Goal: Information Seeking & Learning: Learn about a topic

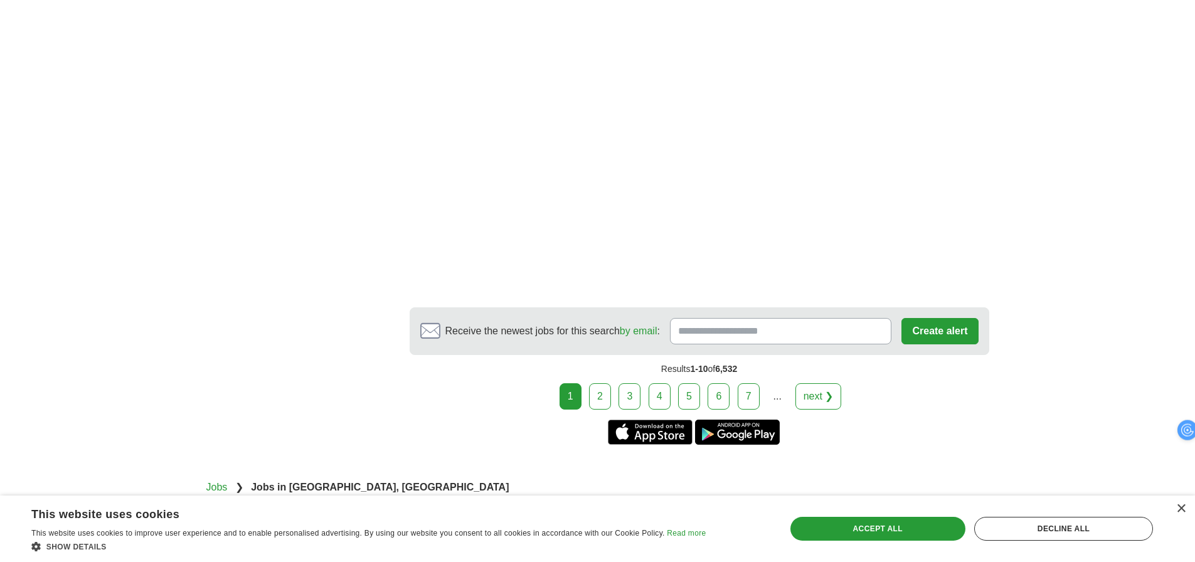
scroll to position [2384, 0]
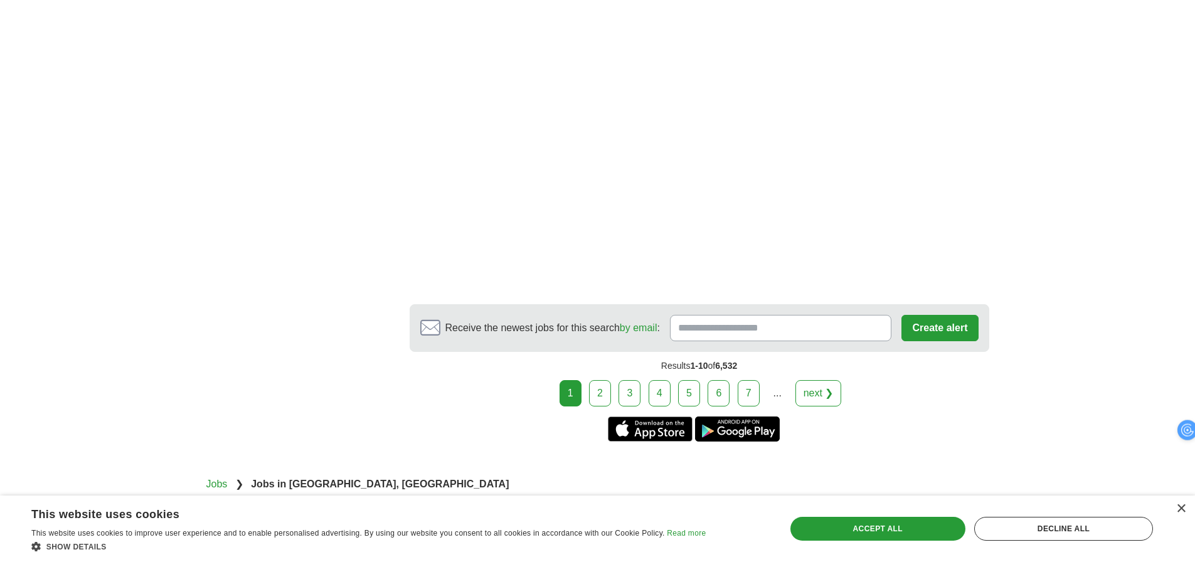
click at [606, 380] on link "2" at bounding box center [600, 393] width 22 height 26
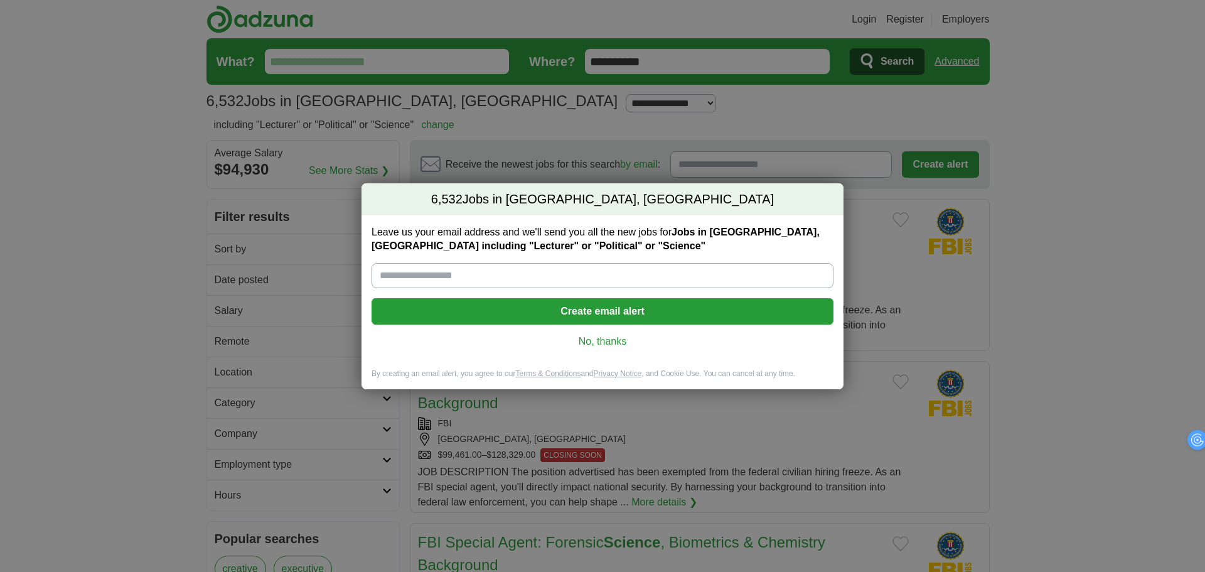
click at [610, 344] on link "No, thanks" at bounding box center [602, 341] width 442 height 14
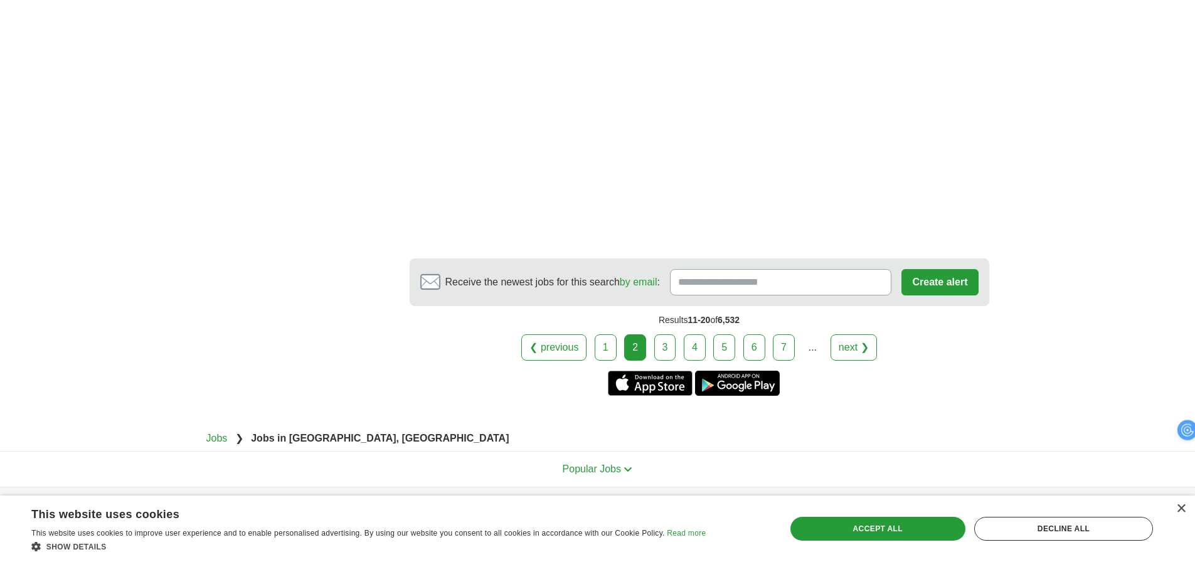
scroll to position [2259, 0]
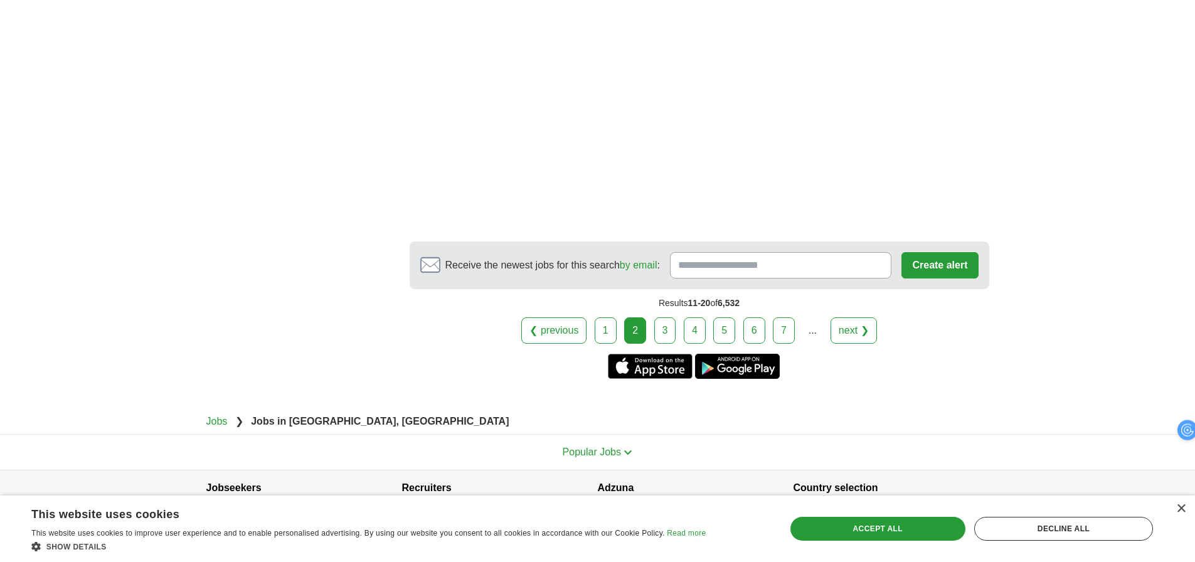
click at [660, 340] on link "3" at bounding box center [665, 330] width 22 height 26
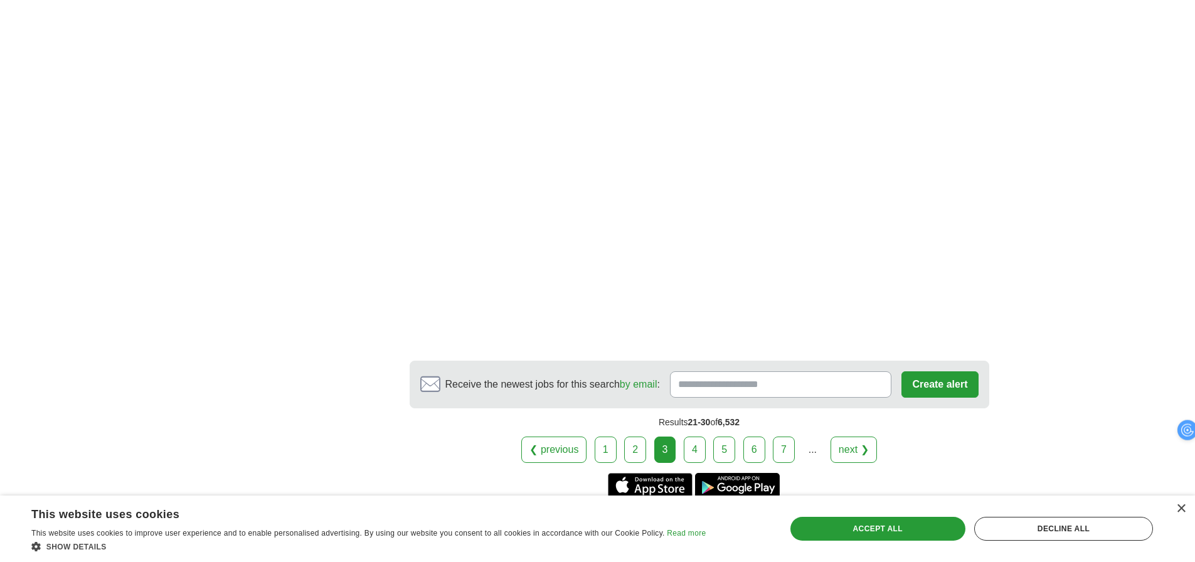
scroll to position [2259, 0]
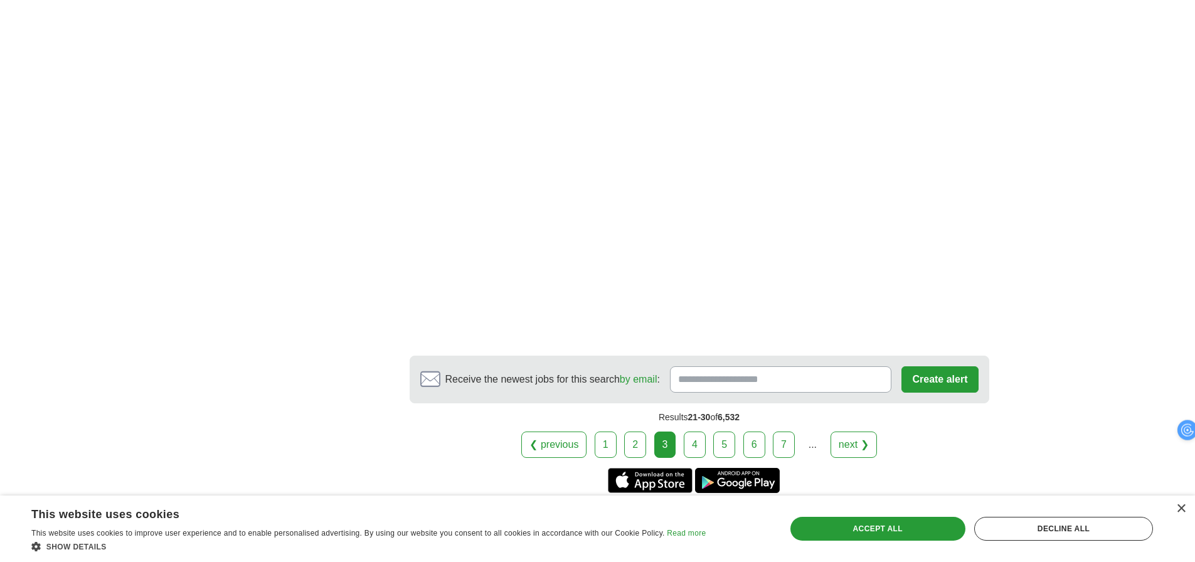
click at [694, 447] on link "4" at bounding box center [695, 445] width 22 height 26
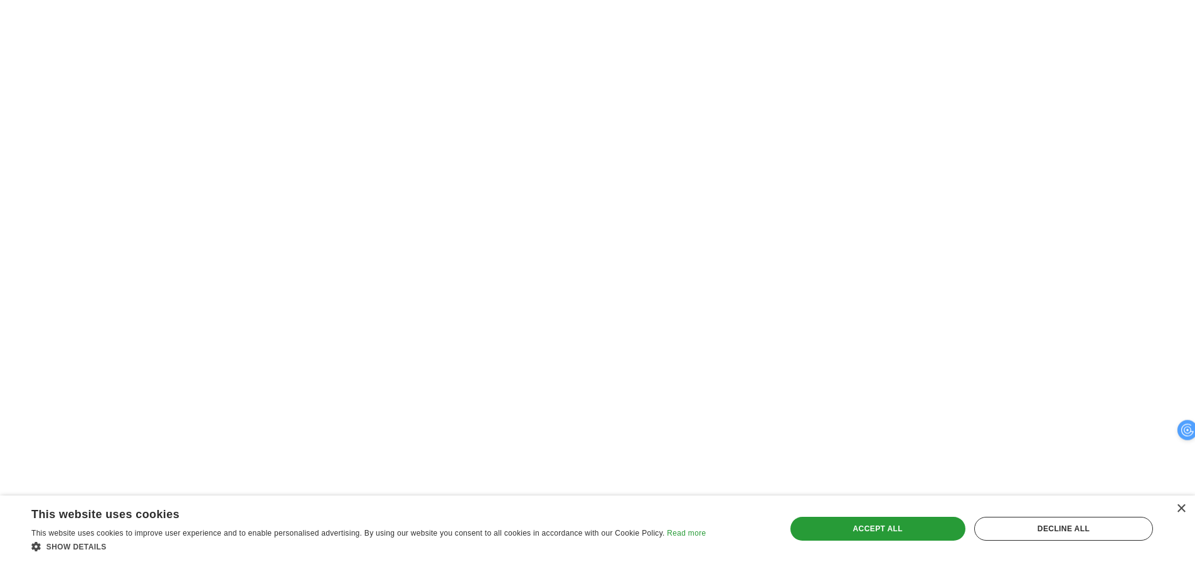
scroll to position [2196, 0]
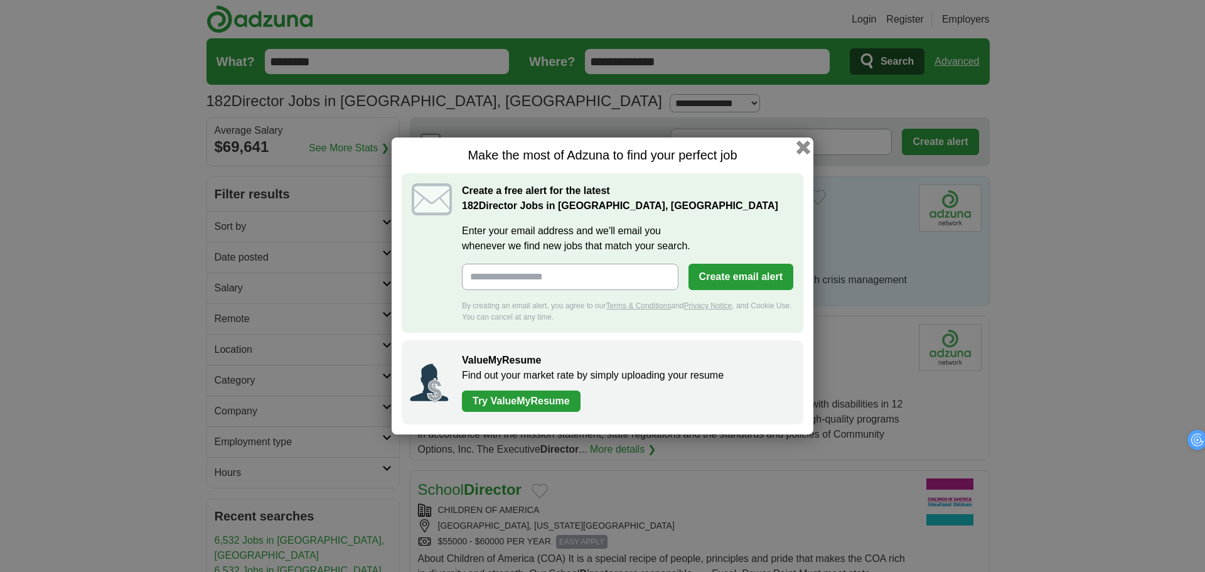
click at [798, 147] on button "button" at bounding box center [803, 148] width 14 height 14
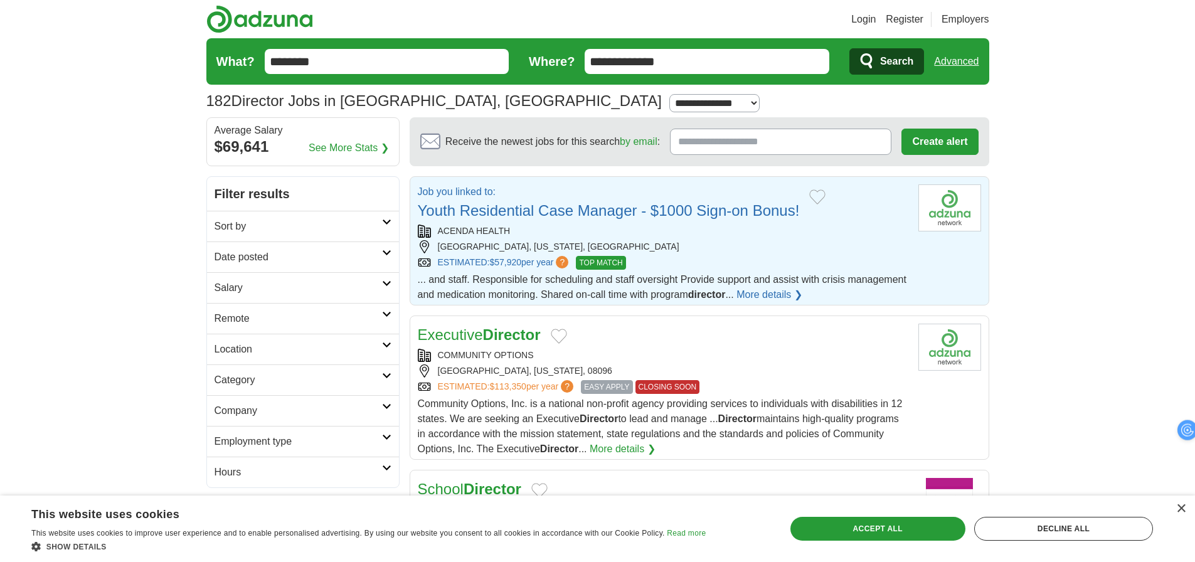
click at [773, 292] on link "More details ❯" at bounding box center [770, 294] width 66 height 15
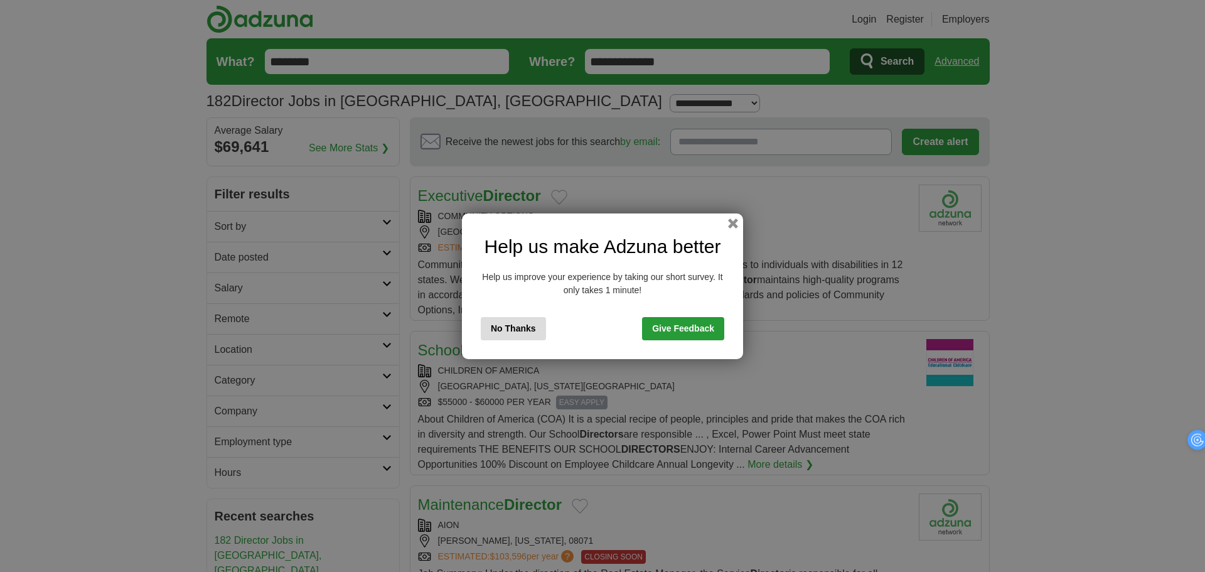
click at [729, 220] on button "button" at bounding box center [733, 223] width 10 height 10
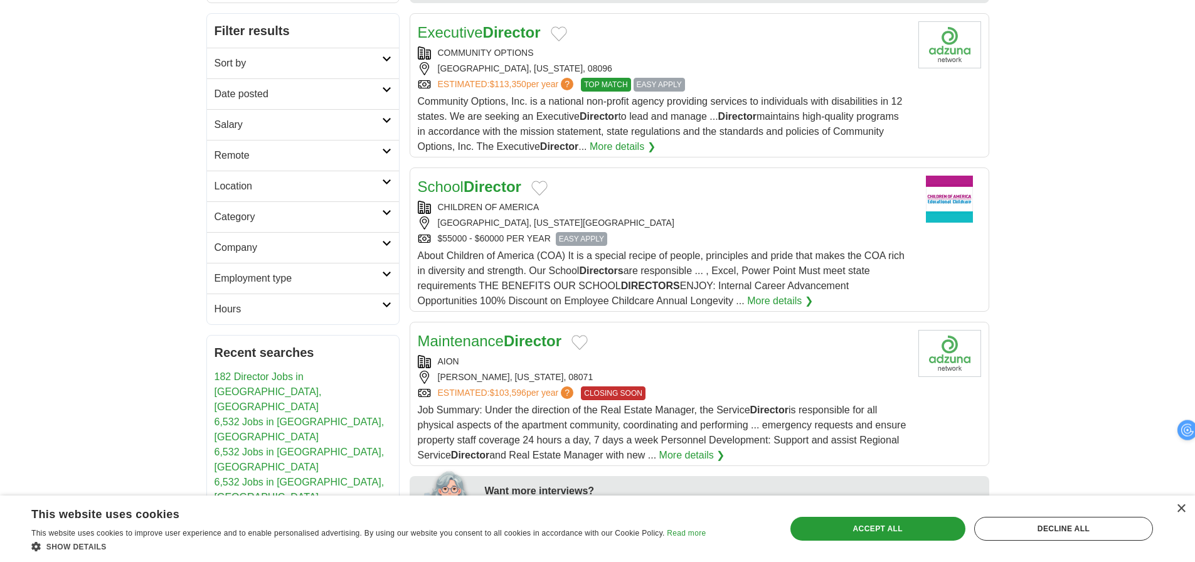
scroll to position [188, 0]
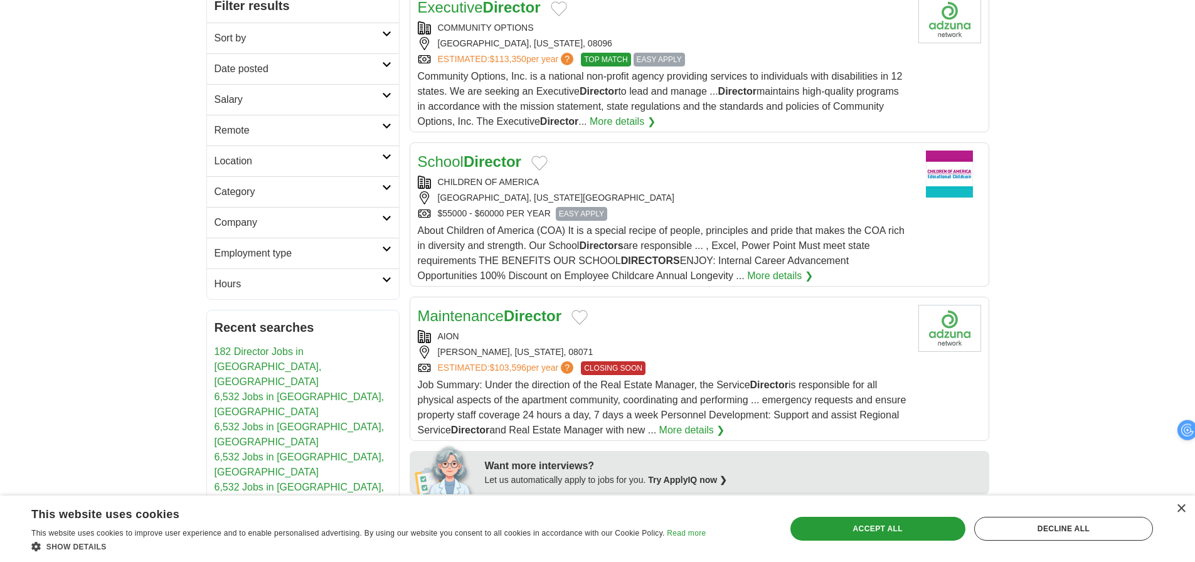
click at [786, 277] on link "More details ❯" at bounding box center [780, 276] width 66 height 15
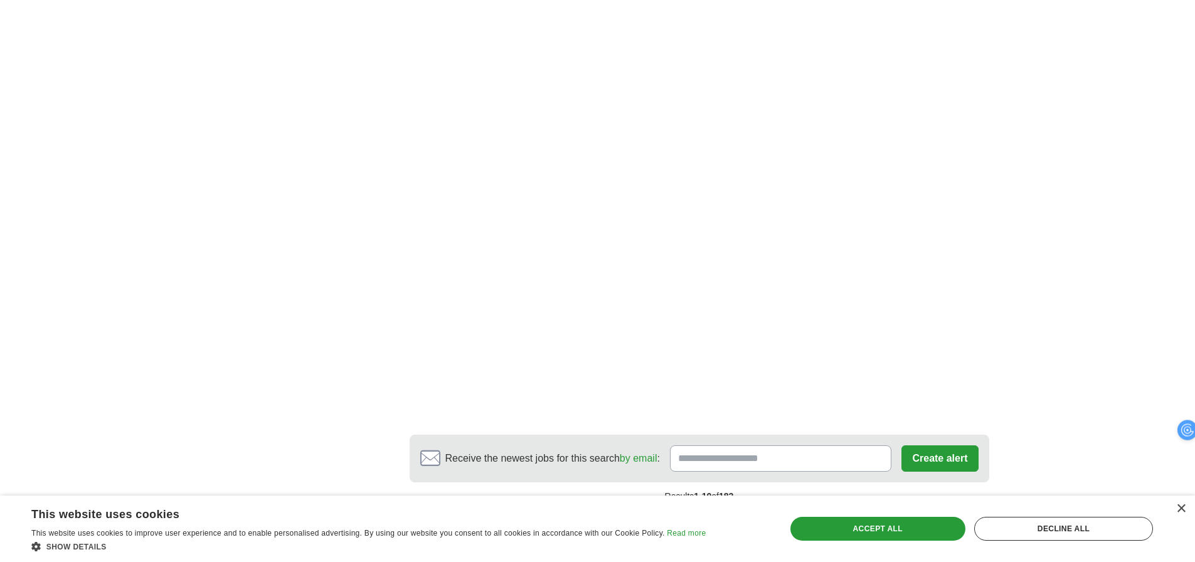
scroll to position [2196, 0]
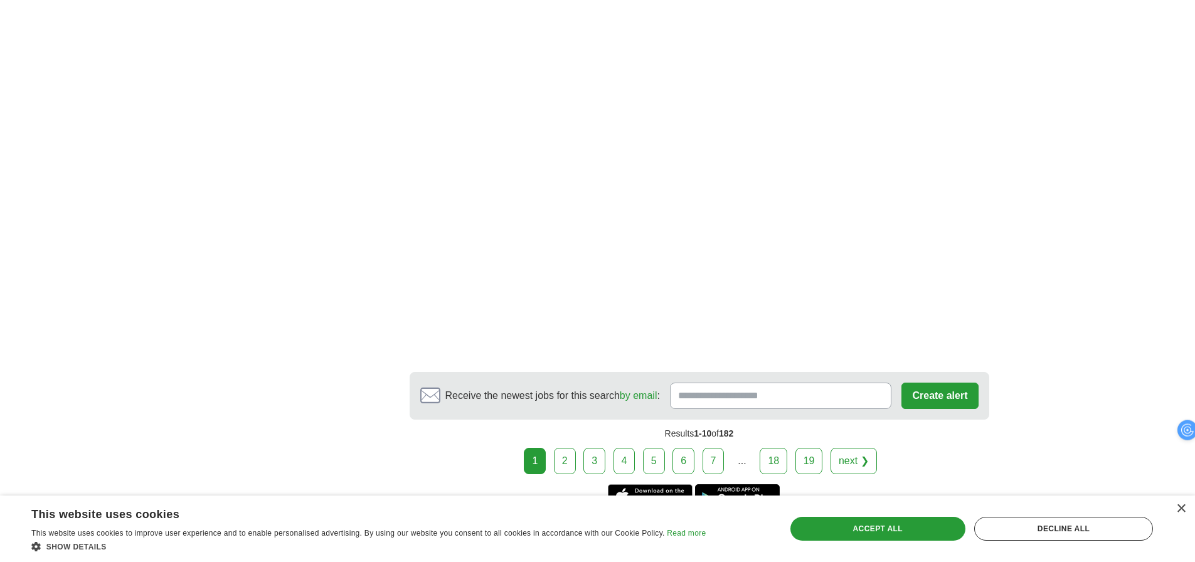
click at [569, 448] on link "2" at bounding box center [565, 461] width 22 height 26
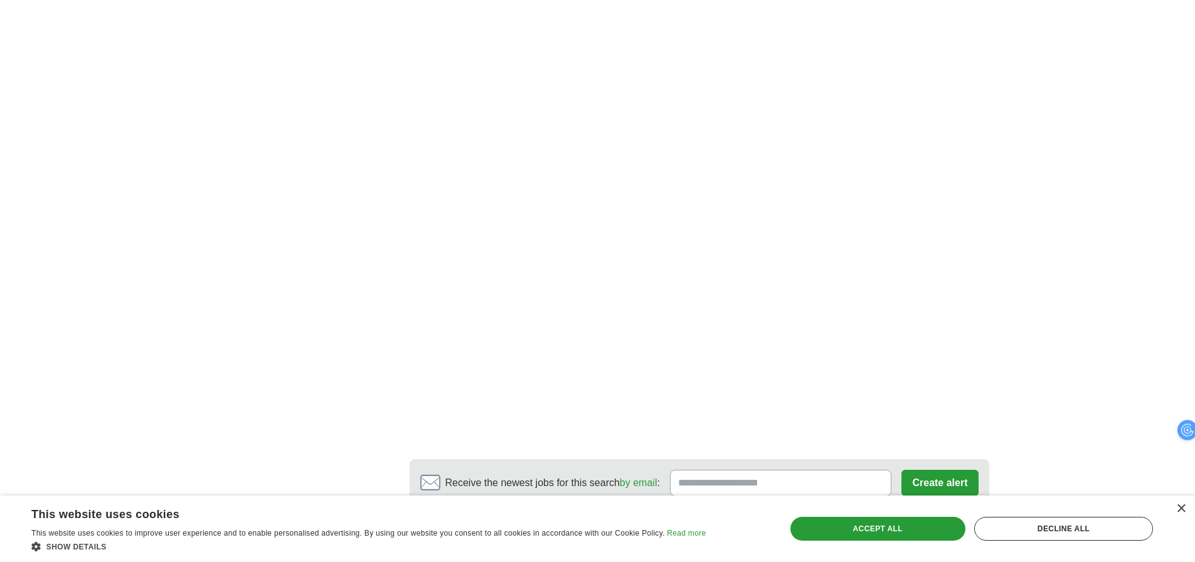
scroll to position [2070, 0]
click at [623, 535] on link "3" at bounding box center [630, 548] width 22 height 26
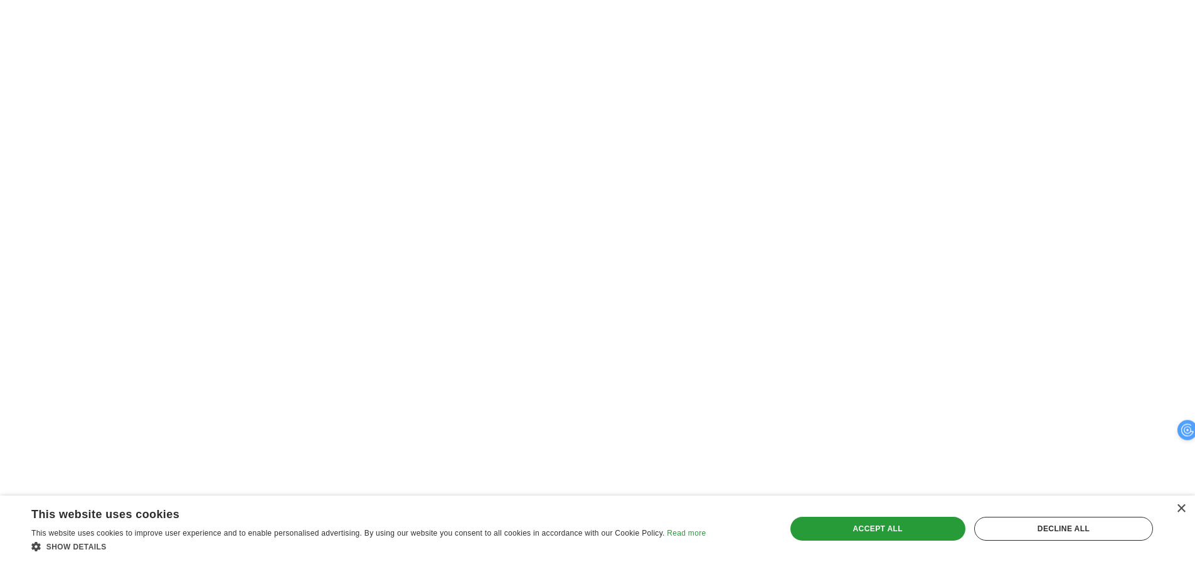
scroll to position [1882, 0]
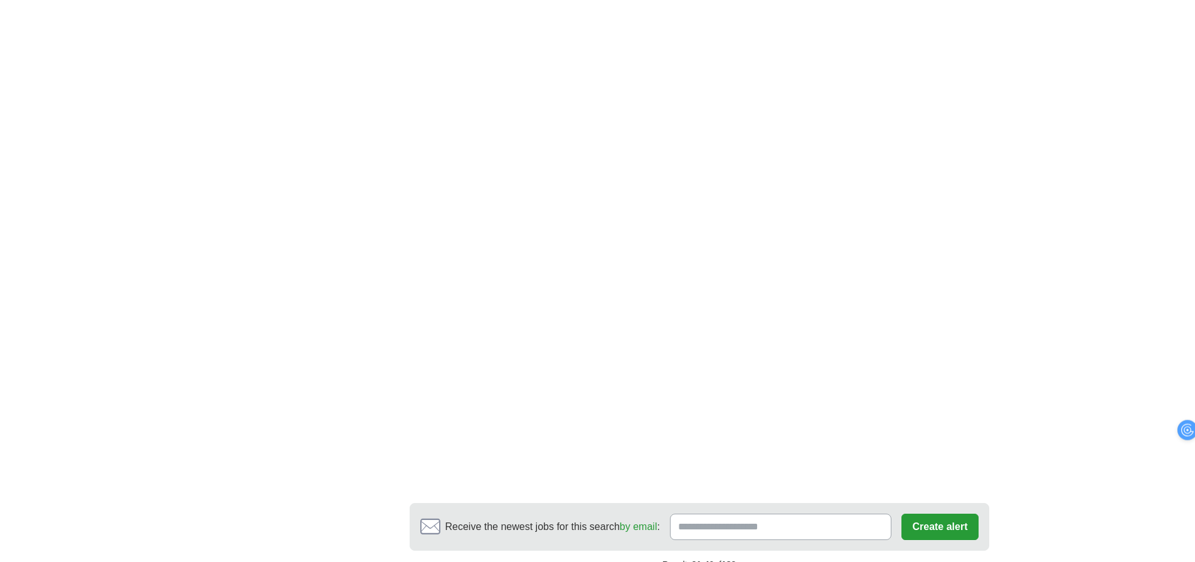
scroll to position [2008, 0]
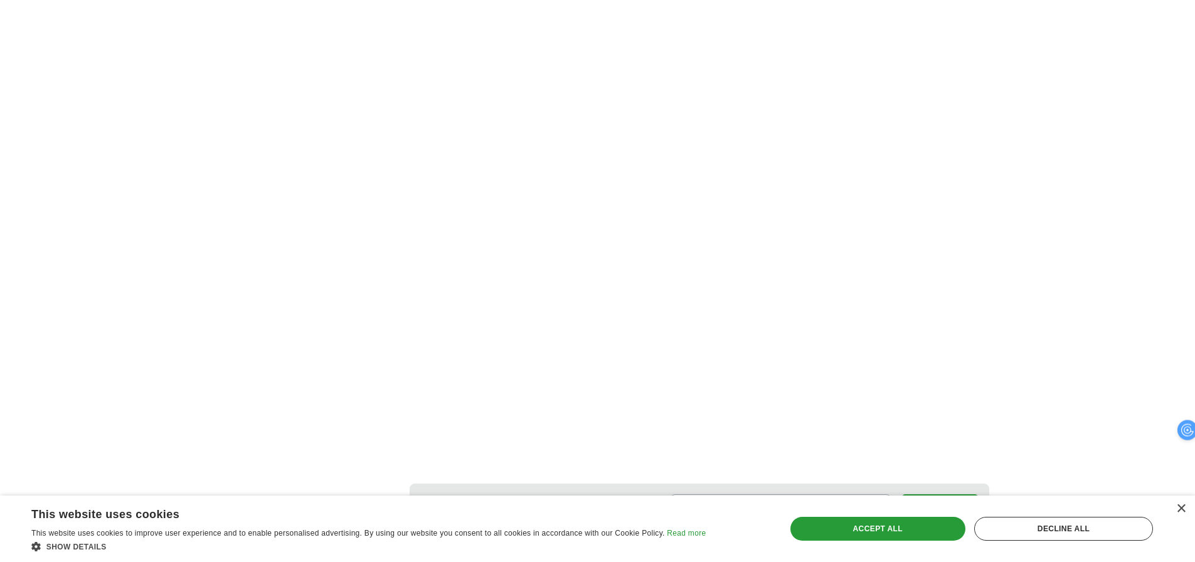
click at [689, 560] on link "5" at bounding box center [689, 573] width 22 height 26
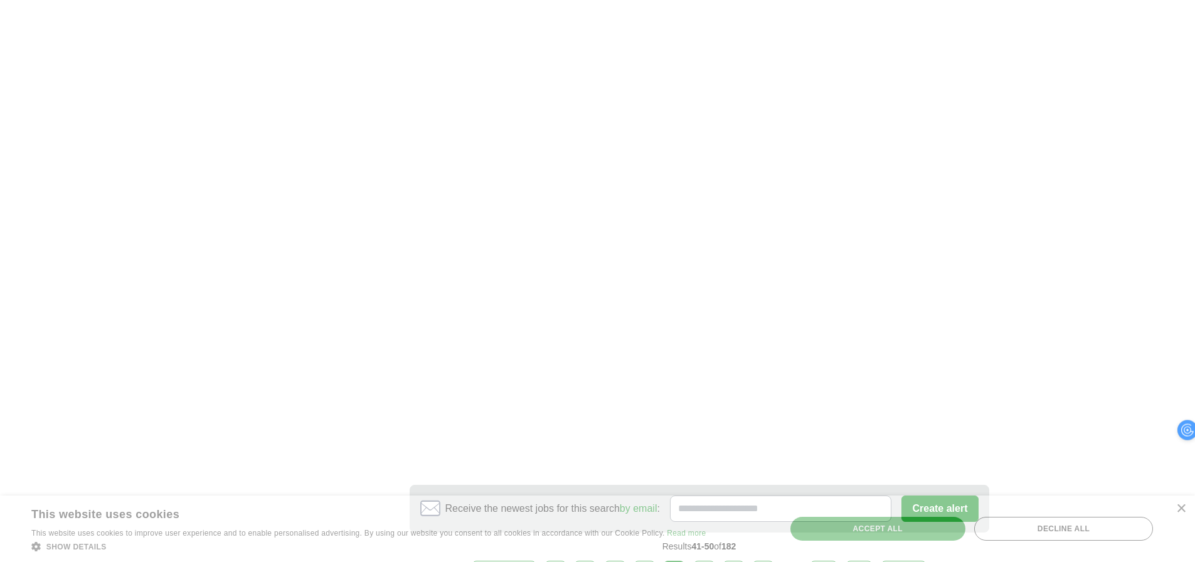
scroll to position [2196, 0]
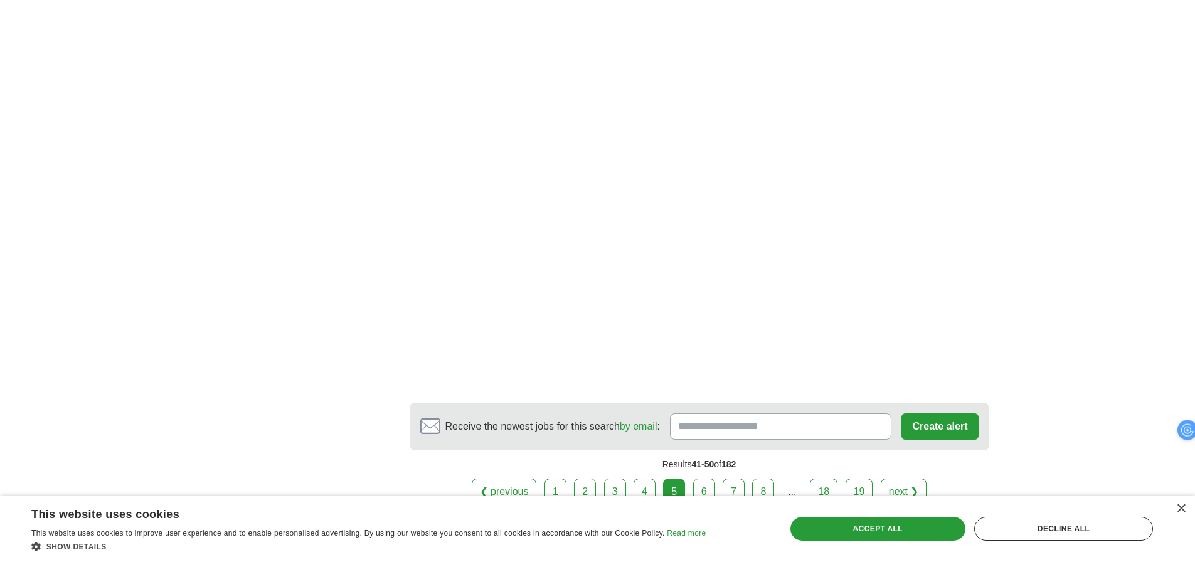
click at [708, 479] on link "6" at bounding box center [704, 492] width 22 height 26
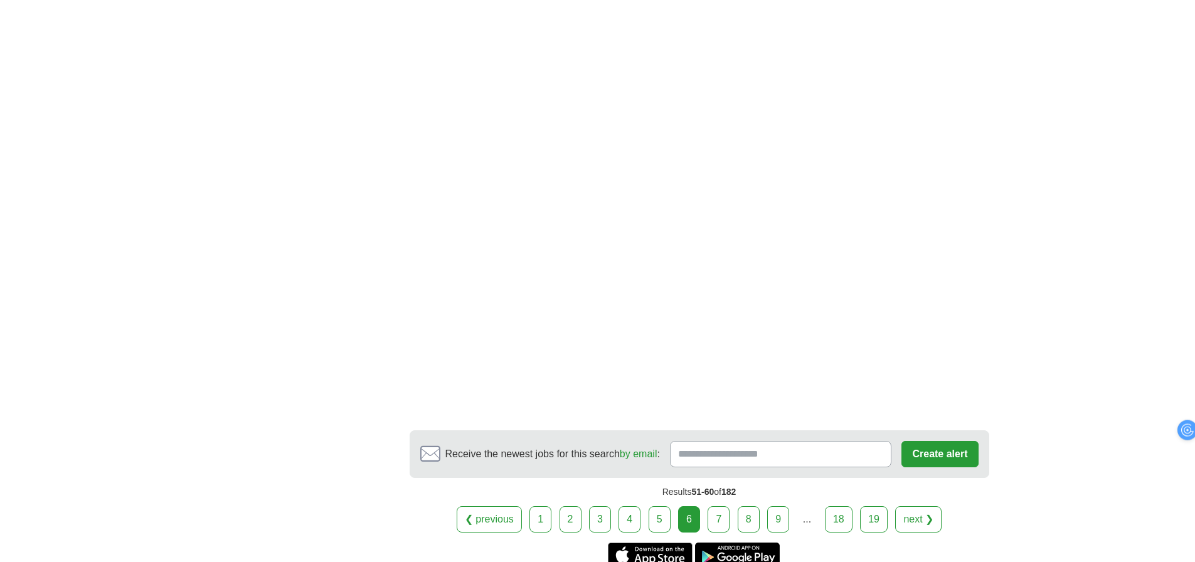
scroll to position [2133, 0]
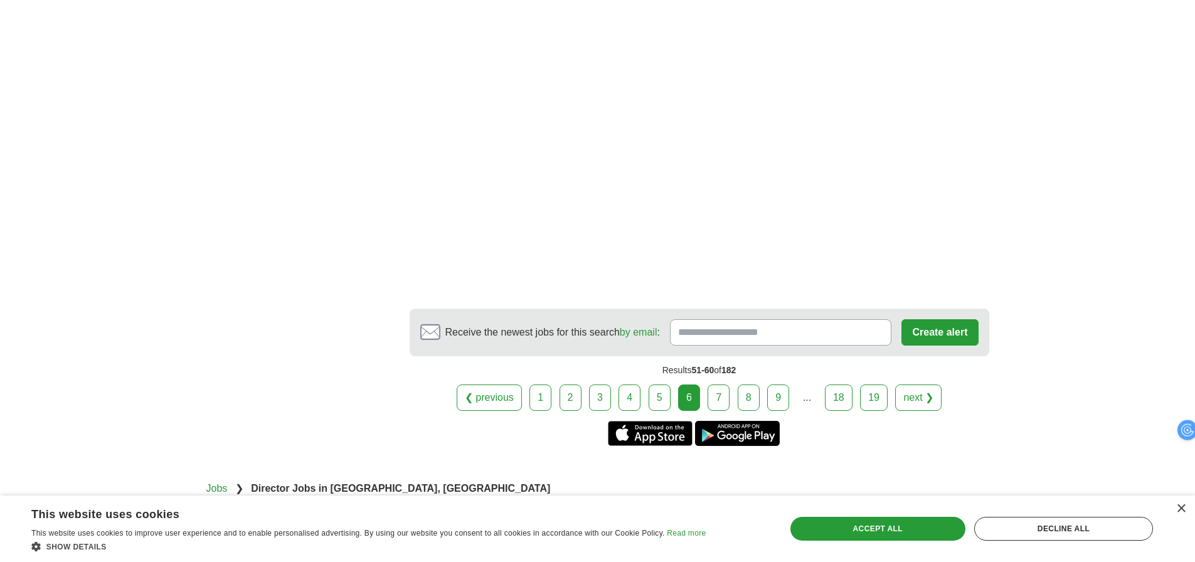
click at [724, 385] on link "7" at bounding box center [719, 398] width 22 height 26
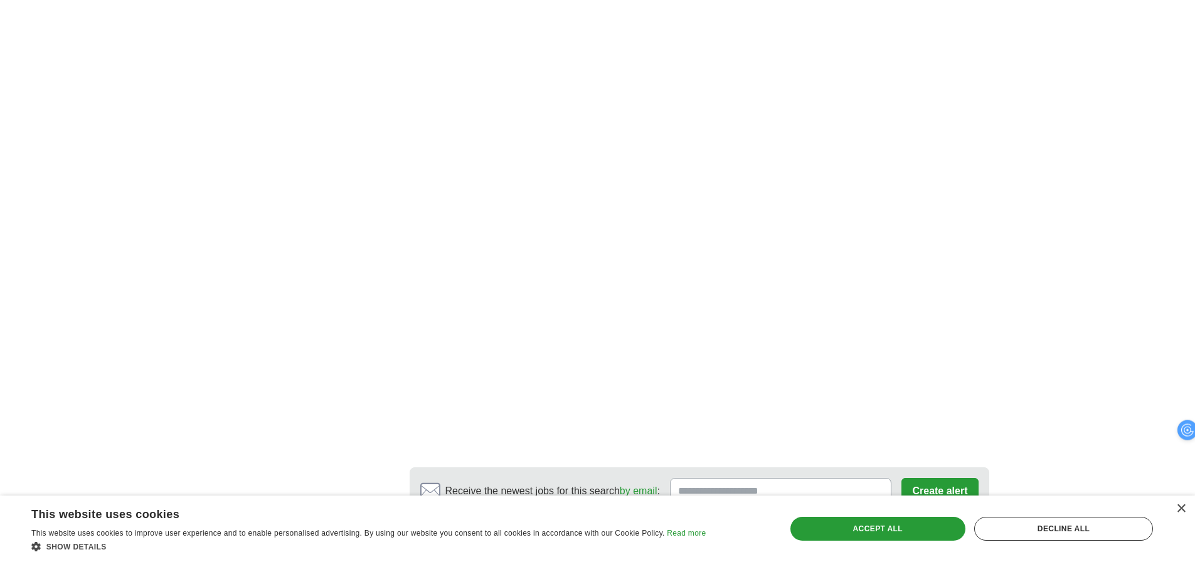
scroll to position [2259, 0]
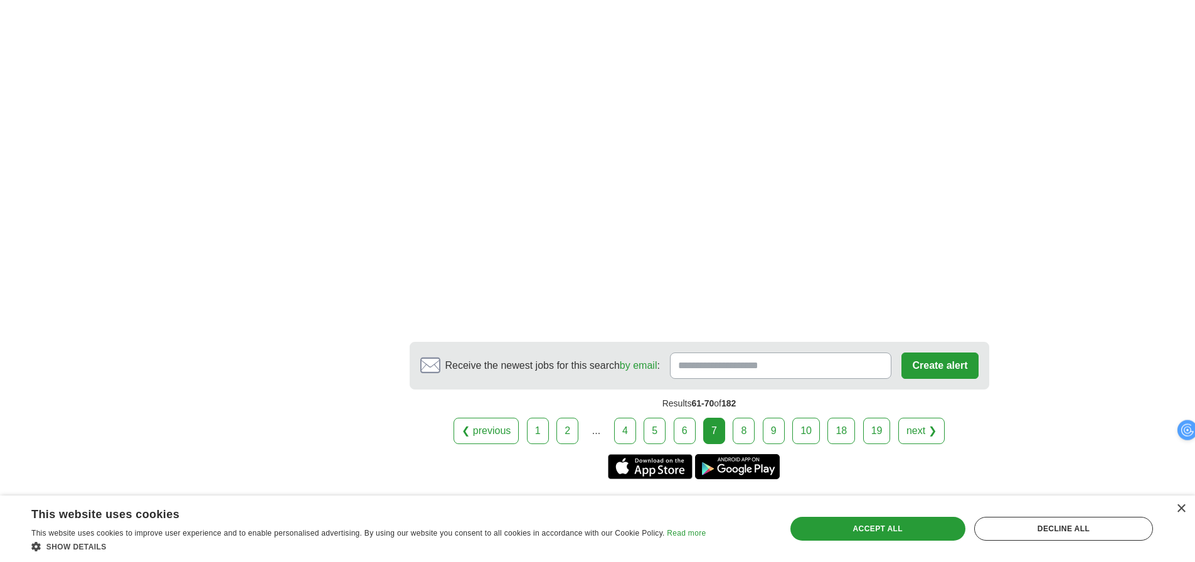
click at [744, 432] on link "8" at bounding box center [744, 431] width 22 height 26
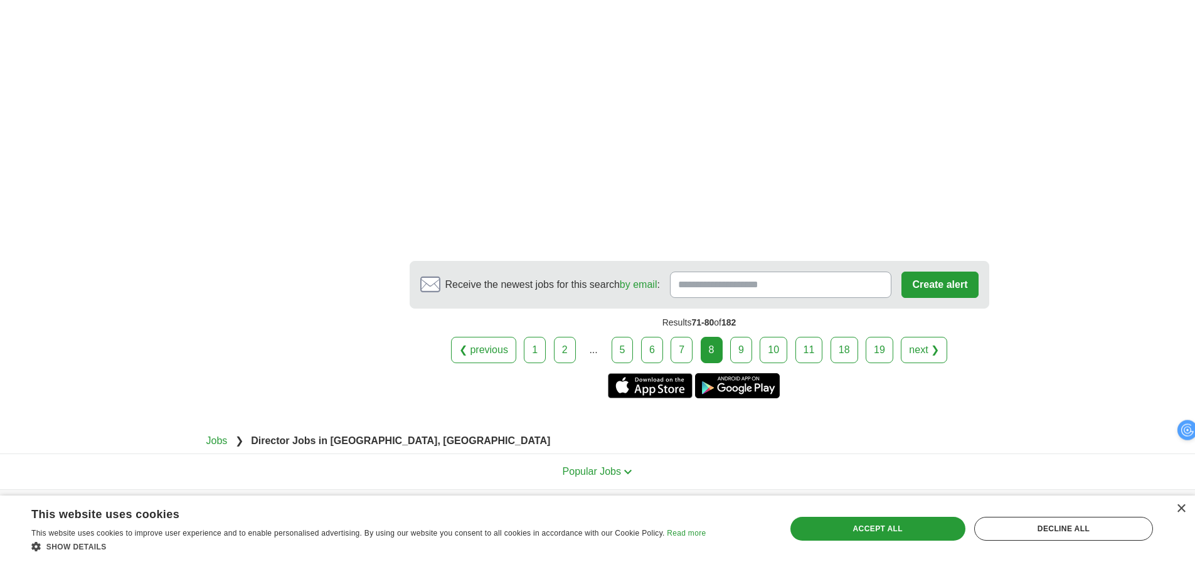
scroll to position [1823, 0]
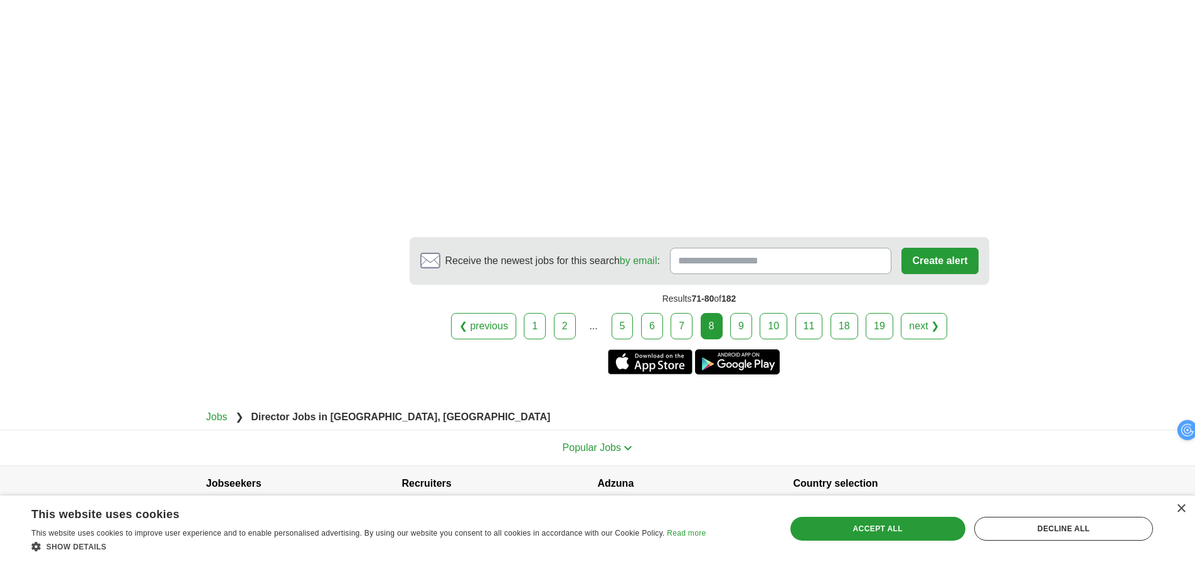
click at [740, 313] on link "9" at bounding box center [741, 326] width 22 height 26
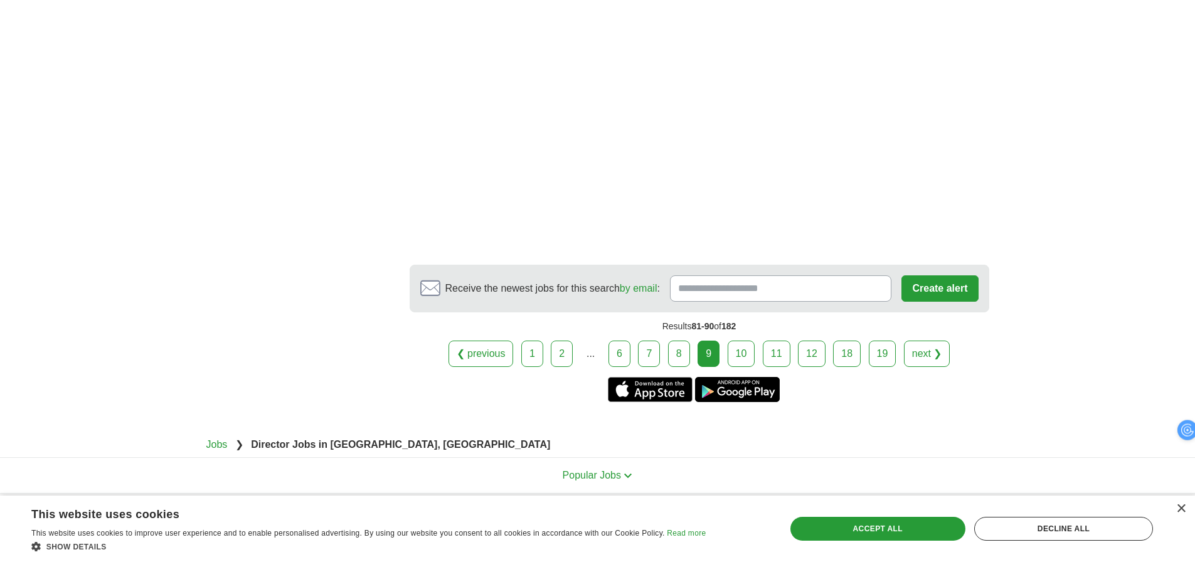
scroll to position [1882, 0]
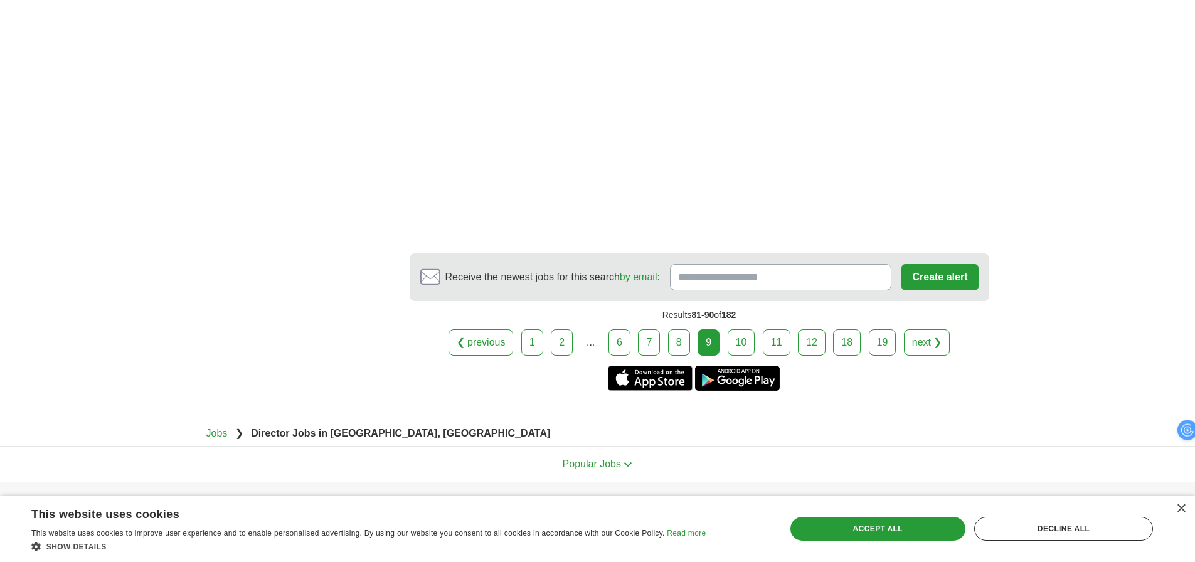
click at [738, 345] on link "10" at bounding box center [742, 342] width 28 height 26
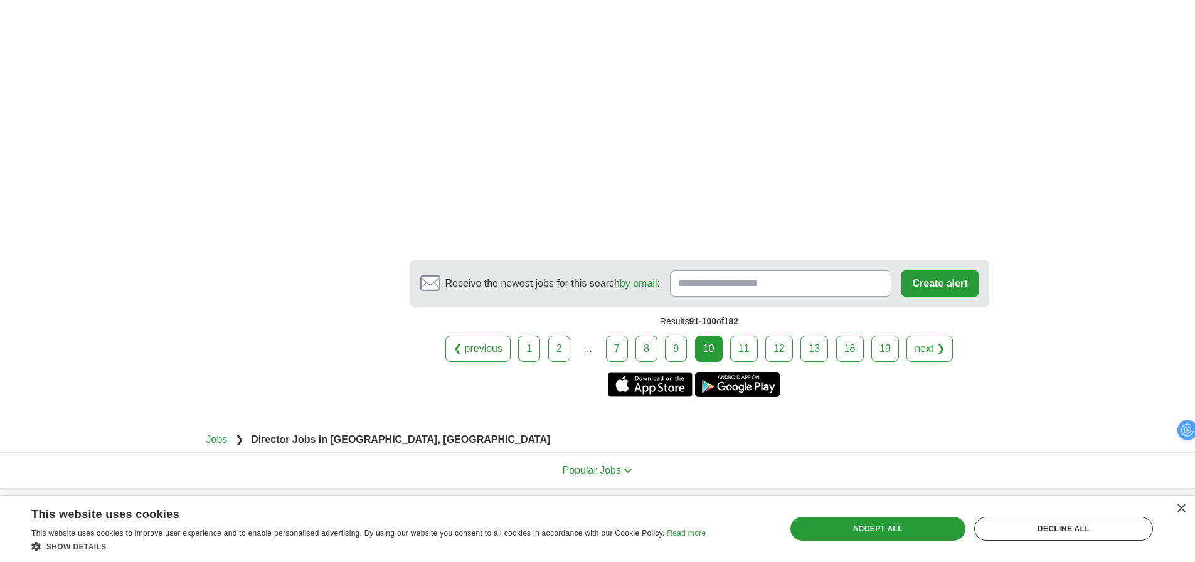
scroll to position [2070, 0]
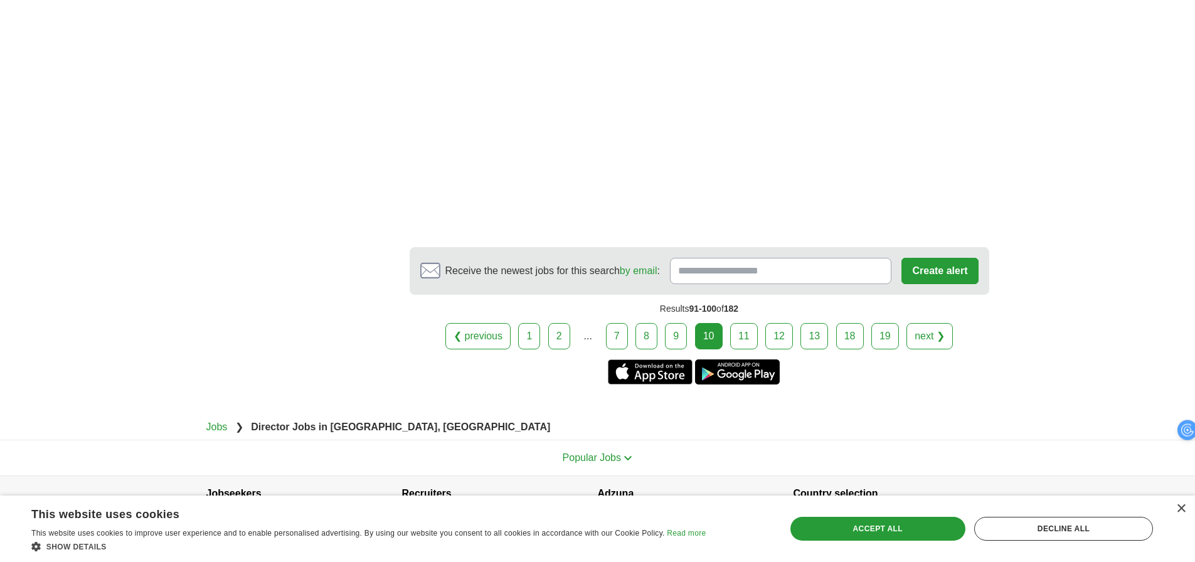
click at [741, 323] on link "11" at bounding box center [744, 336] width 28 height 26
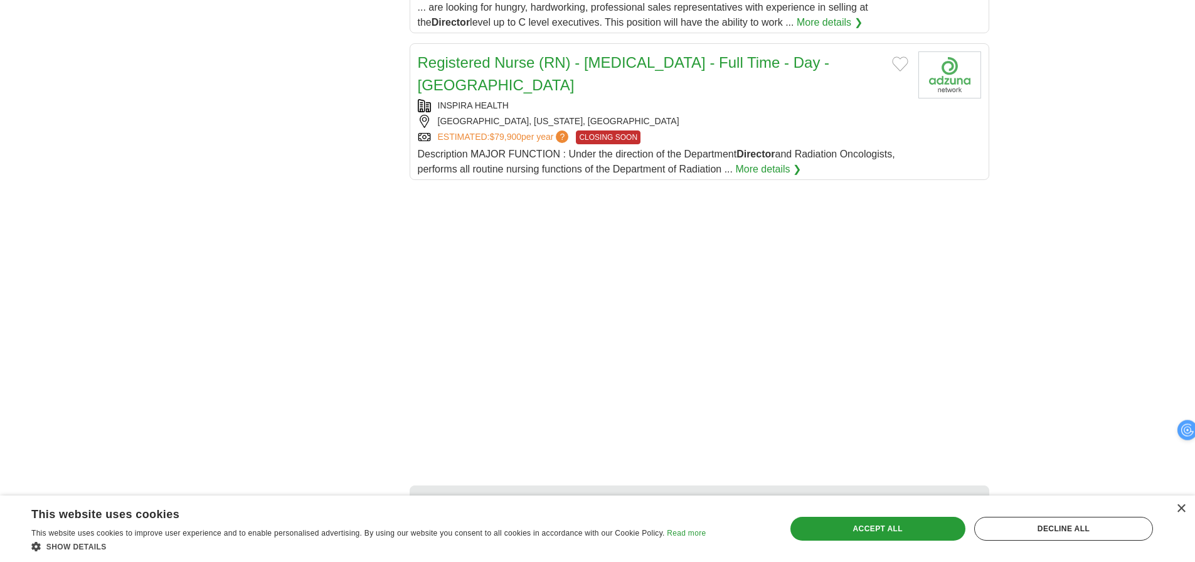
scroll to position [1569, 0]
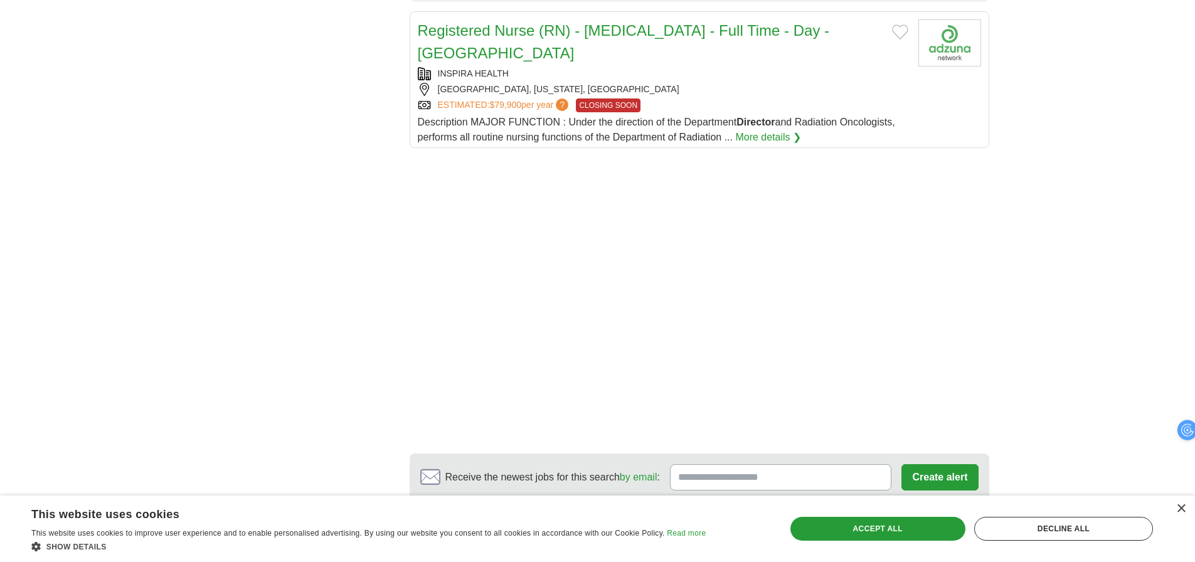
click at [753, 530] on link "12" at bounding box center [747, 543] width 28 height 26
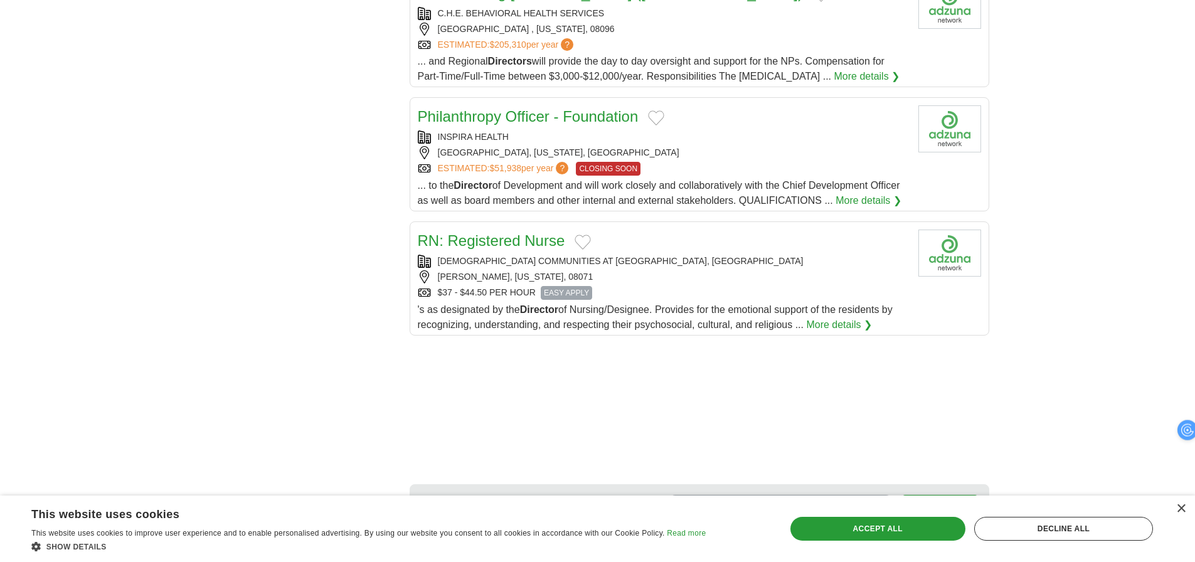
scroll to position [1318, 0]
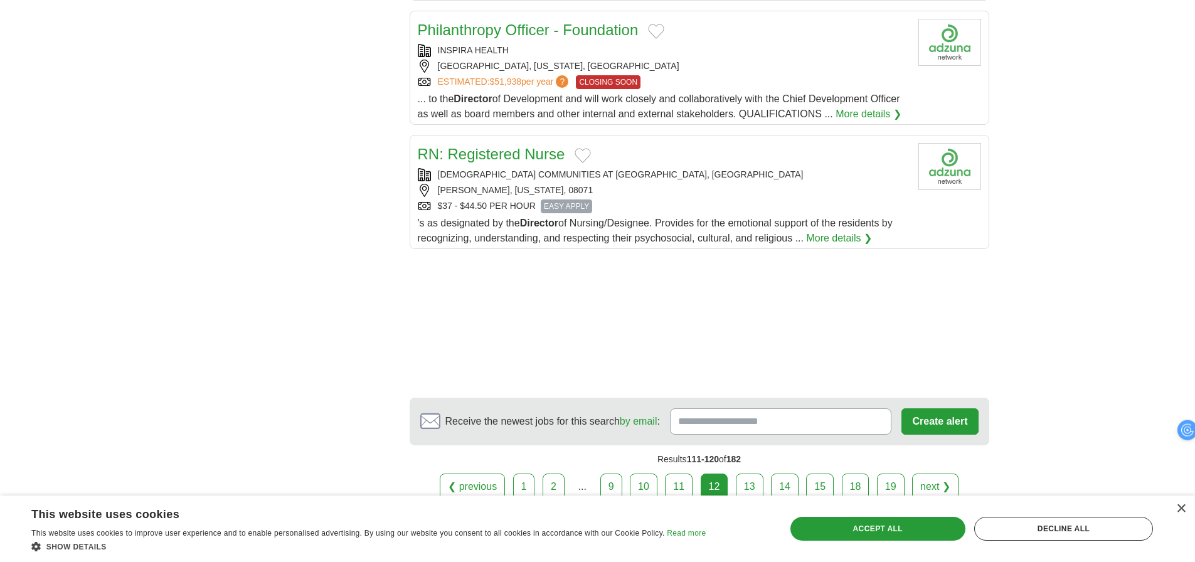
click at [755, 474] on link "13" at bounding box center [750, 487] width 28 height 26
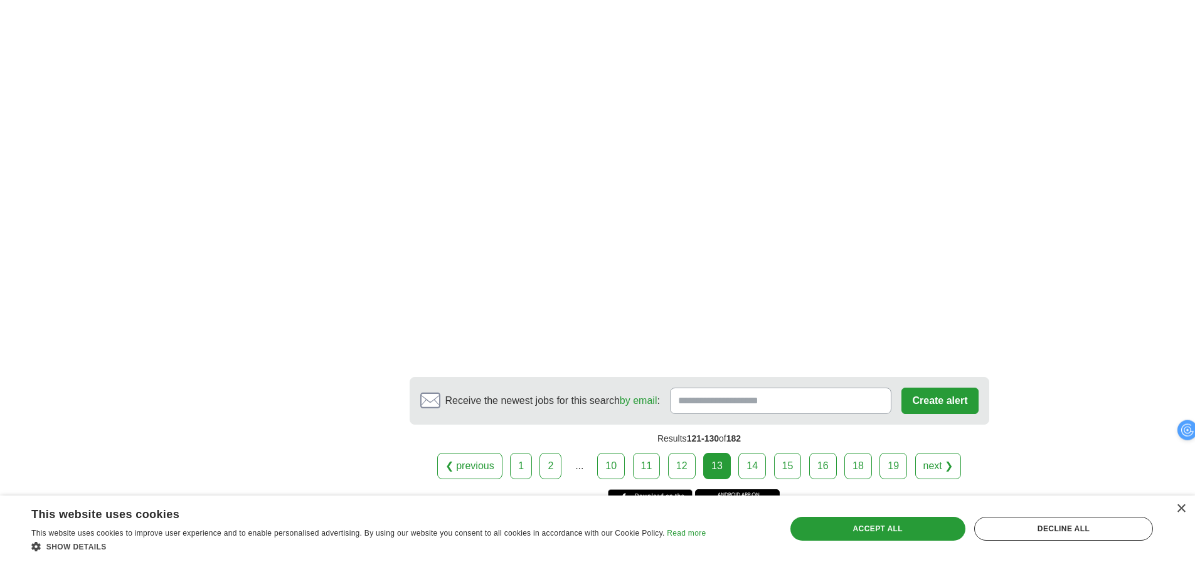
scroll to position [1631, 0]
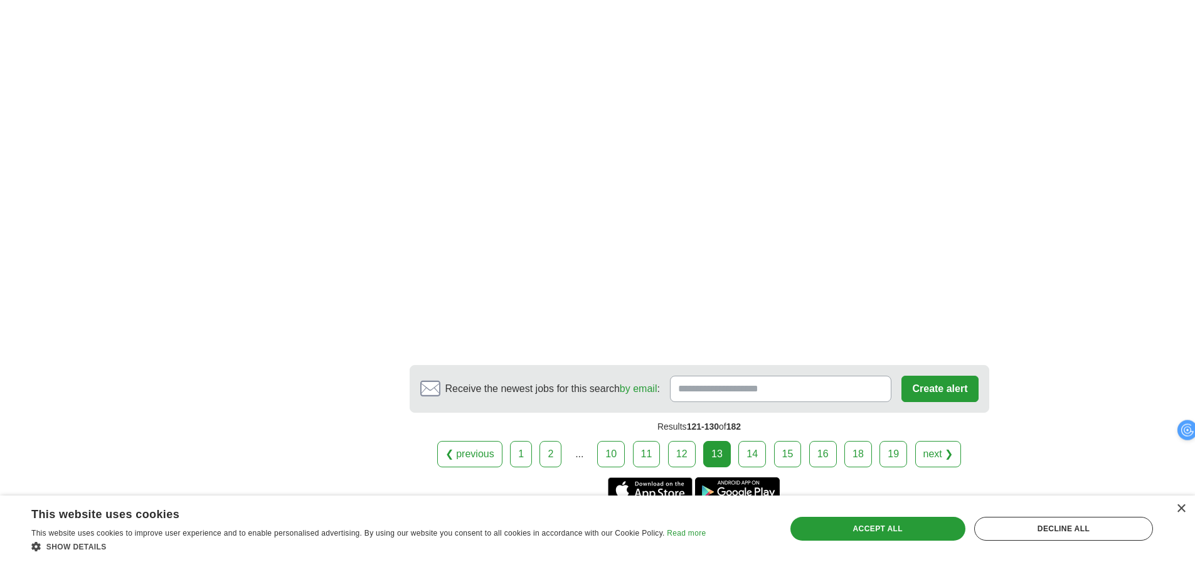
click at [747, 441] on link "14" at bounding box center [752, 454] width 28 height 26
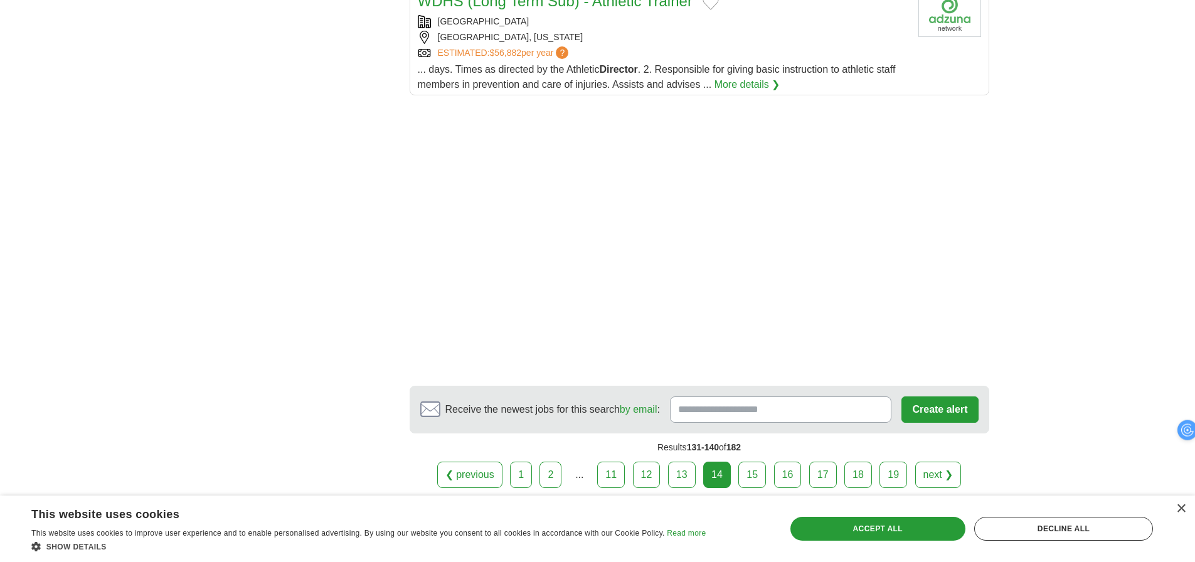
scroll to position [1443, 0]
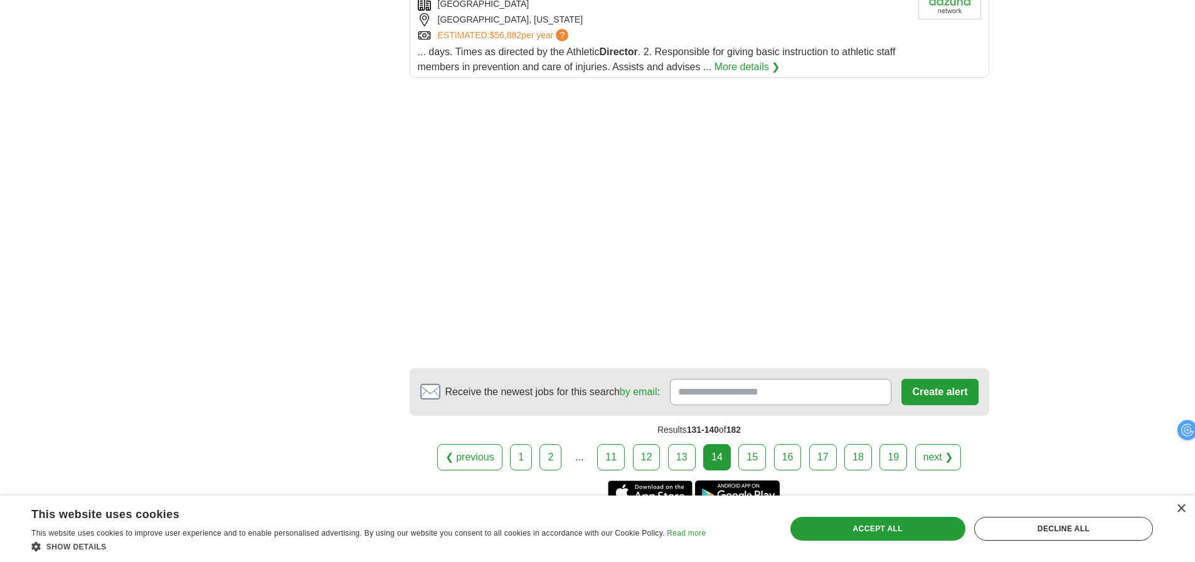
click at [753, 452] on link "15" at bounding box center [752, 457] width 28 height 26
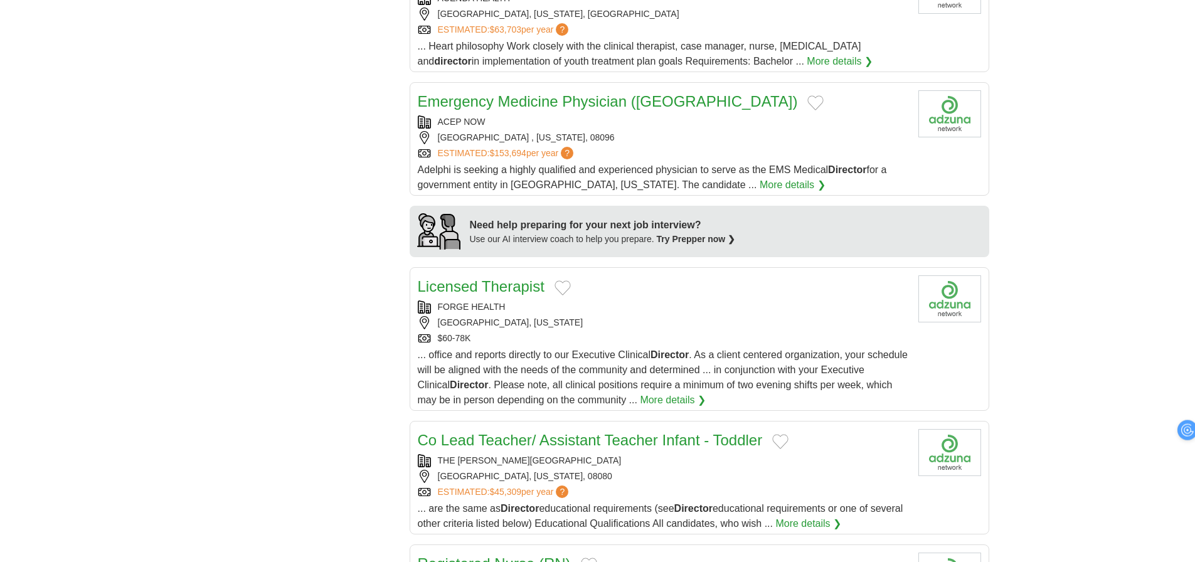
scroll to position [878, 0]
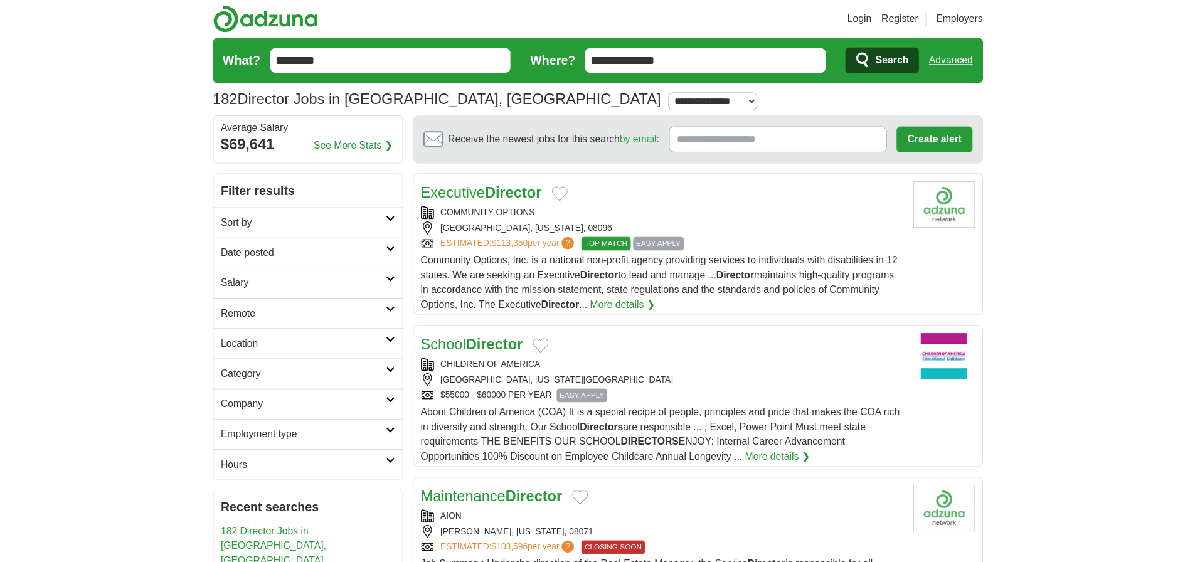
scroll to position [1629, 0]
